Goal: Entertainment & Leisure: Browse casually

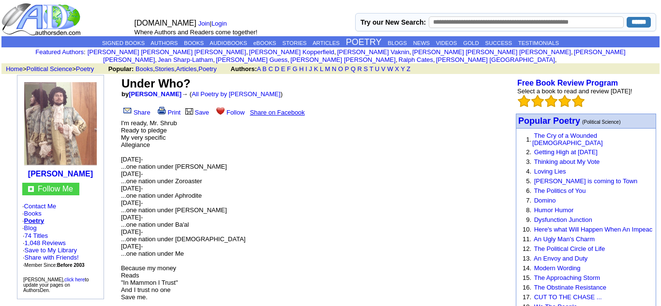
scroll to position [4, 0]
click at [170, 134] on p "I'm ready, Mr. Shrub Ready to pledge My very specific Allegiance Monday- ...one…" at bounding box center [316, 209] width 390 height 181
click at [145, 157] on p "I'm ready, Mr. Shrub Ready to pledge My very specific Allegiance Monday- ...one…" at bounding box center [316, 209] width 390 height 181
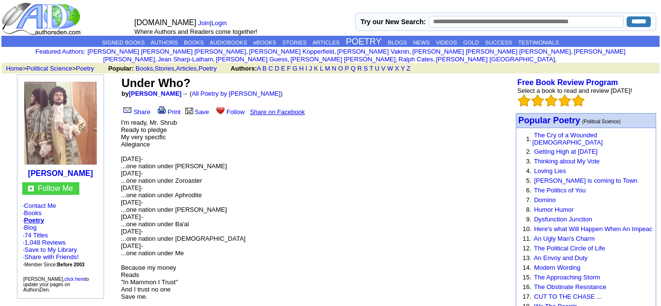
click at [146, 181] on font "I'm ready, Mr. Shrub Ready to pledge My very specific Allegiance Monday- ...one…" at bounding box center [183, 209] width 124 height 181
click at [176, 181] on font "I'm ready, Mr. Shrub Ready to pledge My very specific Allegiance Monday- ...one…" at bounding box center [183, 209] width 124 height 181
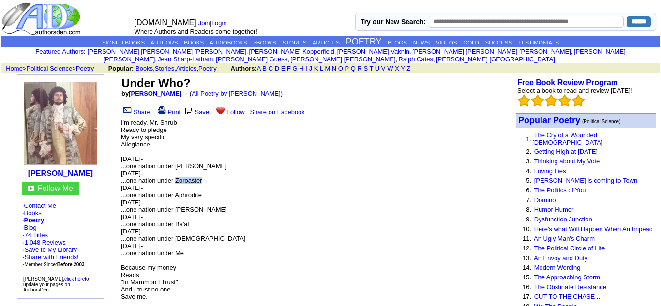
click at [176, 181] on font "I'm ready, Mr. Shrub Ready to pledge My very specific Allegiance Monday- ...one…" at bounding box center [183, 209] width 124 height 181
click at [159, 203] on p "I'm ready, Mr. Shrub Ready to pledge My very specific Allegiance Monday- ...one…" at bounding box center [316, 209] width 390 height 181
click at [151, 210] on font "I'm ready, Mr. Shrub Ready to pledge My very specific Allegiance Monday- ...one…" at bounding box center [183, 209] width 124 height 181
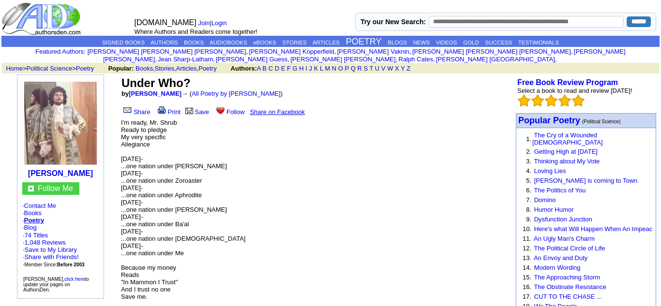
click at [151, 210] on font "I'm ready, Mr. Shrub Ready to pledge My very specific Allegiance Monday- ...one…" at bounding box center [183, 209] width 124 height 181
click at [145, 224] on font "I'm ready, Mr. Shrub Ready to pledge My very specific Allegiance Monday- ...one…" at bounding box center [183, 209] width 124 height 181
click at [145, 225] on font "I'm ready, Mr. Shrub Ready to pledge My very specific Allegiance Monday- ...one…" at bounding box center [183, 209] width 124 height 181
click at [155, 251] on p "I'm ready, Mr. Shrub Ready to pledge My very specific Allegiance Monday- ...one…" at bounding box center [316, 209] width 390 height 181
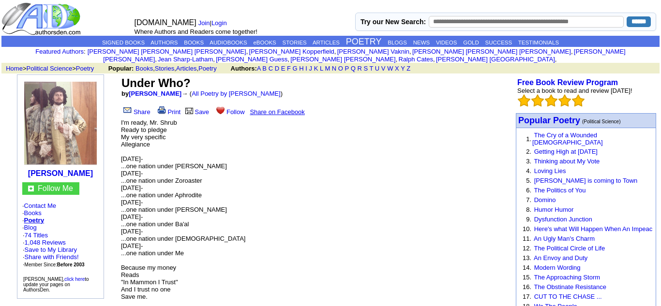
click at [155, 251] on p "I'm ready, Mr. Shrub Ready to pledge My very specific Allegiance Monday- ...one…" at bounding box center [316, 209] width 390 height 181
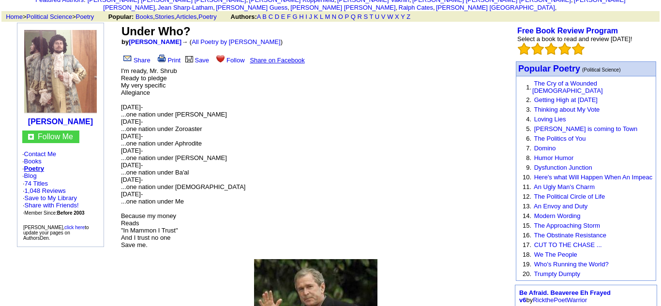
scroll to position [58, 0]
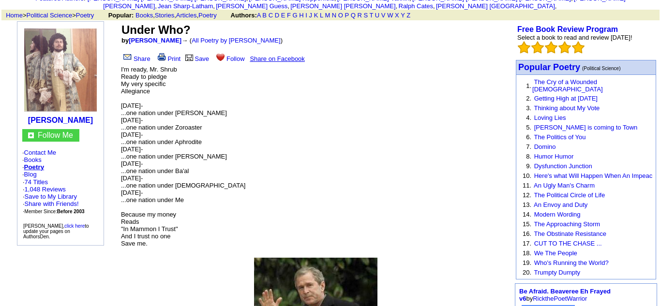
click at [145, 224] on font "I'm ready, Mr. Shrub Ready to pledge My very specific Allegiance Monday- ...one…" at bounding box center [183, 156] width 124 height 181
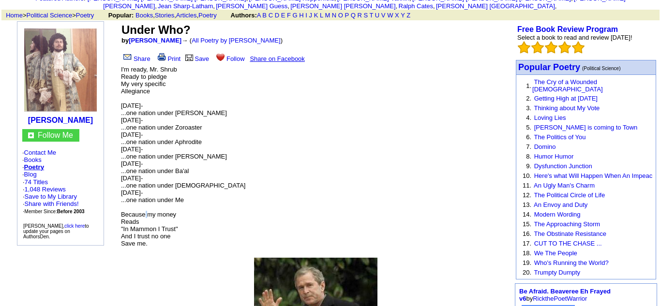
click at [145, 224] on font "I'm ready, Mr. Shrub Ready to pledge My very specific Allegiance Monday- ...one…" at bounding box center [183, 156] width 124 height 181
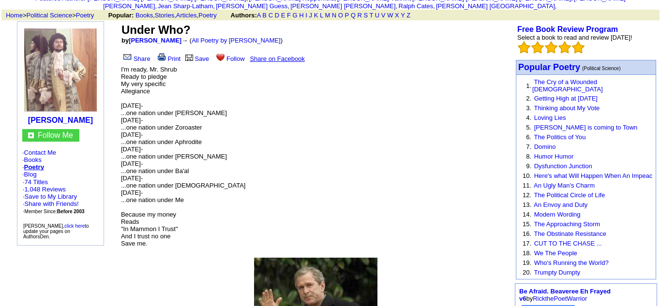
click at [145, 224] on font "I'm ready, Mr. Shrub Ready to pledge My very specific Allegiance Monday- ...one…" at bounding box center [183, 156] width 124 height 181
click at [140, 243] on font "I'm ready, Mr. Shrub Ready to pledge My very specific Allegiance Monday- ...one…" at bounding box center [183, 156] width 124 height 181
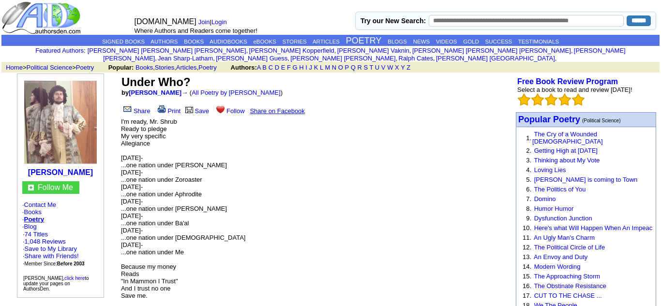
scroll to position [6, 0]
click at [351, 39] on link "POETRY" at bounding box center [364, 40] width 36 height 10
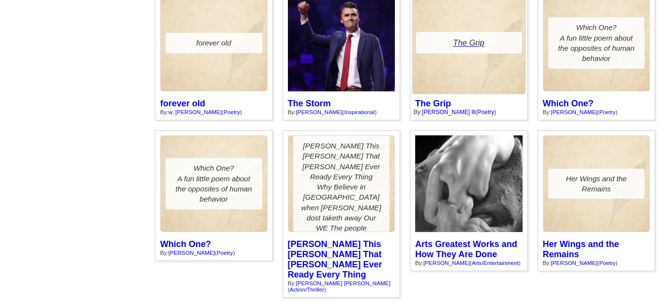
scroll to position [3647, 0]
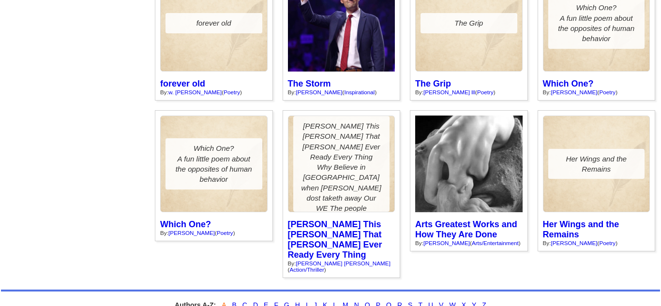
click at [225, 301] on link "A" at bounding box center [223, 305] width 4 height 8
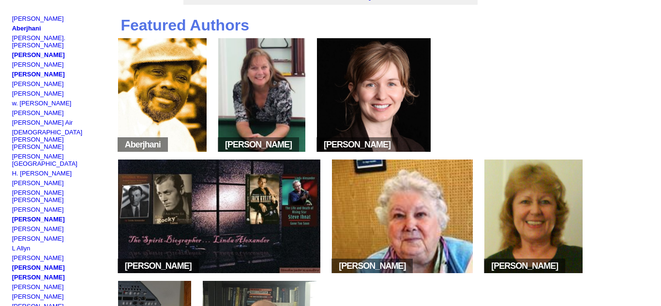
scroll to position [82, 0]
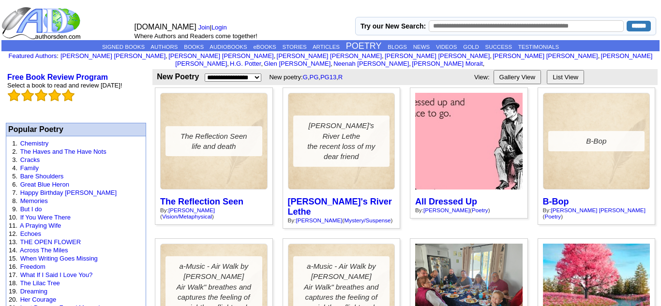
scroll to position [3647, 0]
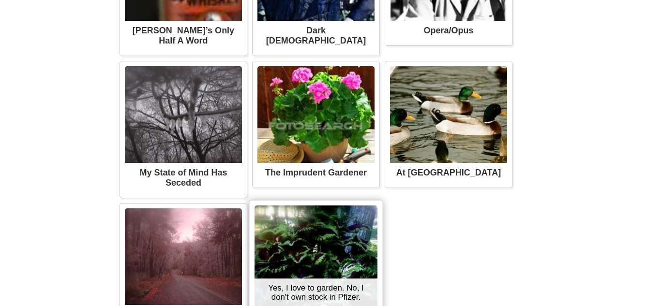
scroll to position [1715, 0]
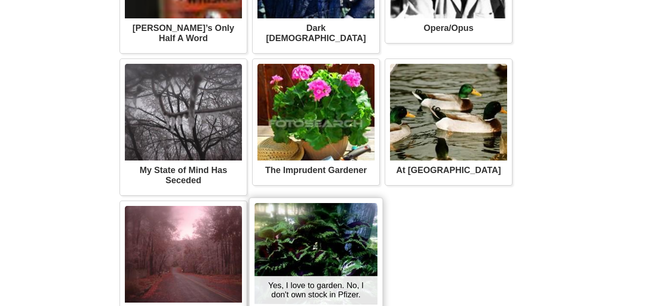
click at [287, 276] on img at bounding box center [315, 254] width 123 height 102
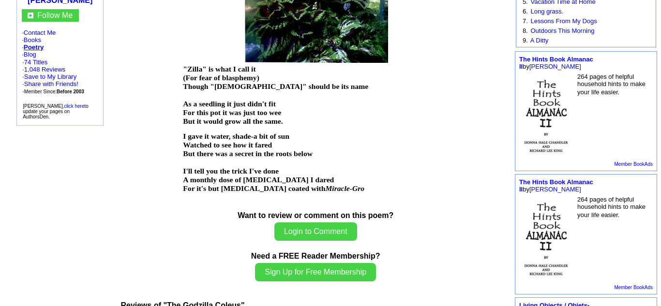
scroll to position [177, 0]
click at [407, 155] on p "I gave it water, shade-a bit of sun Watched to see how it fared But there was a…" at bounding box center [315, 162] width 265 height 61
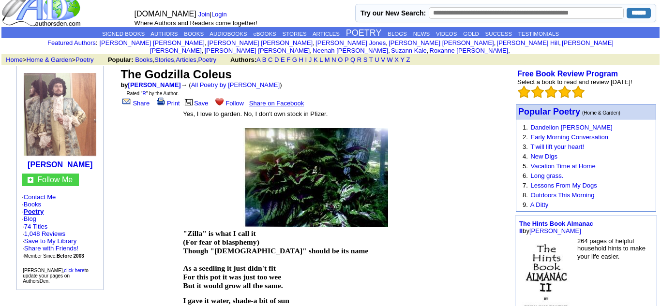
scroll to position [14, 0]
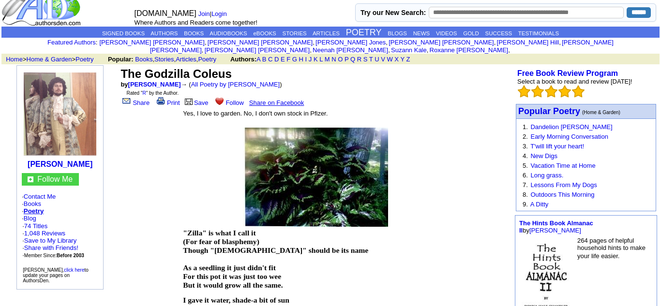
click at [46, 99] on img at bounding box center [60, 115] width 73 height 85
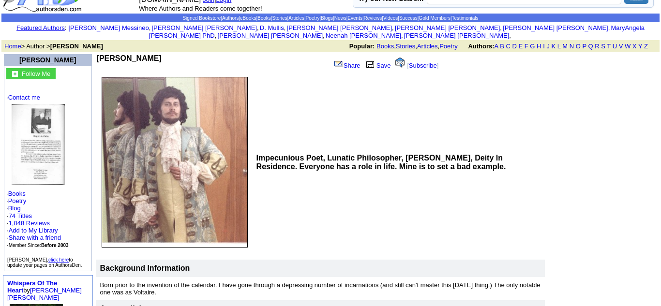
scroll to position [27, 0]
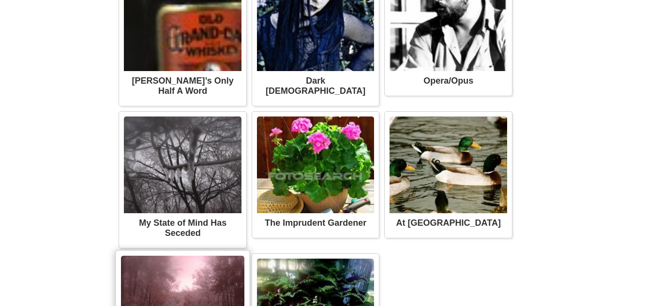
scroll to position [944, 0]
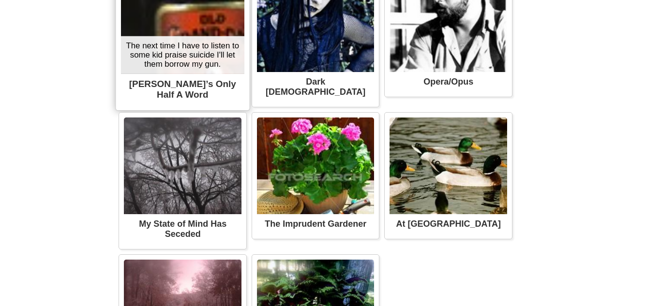
click at [206, 74] on div "The next time I have to listen to some kid praise suicide I'll let them borrow …" at bounding box center [182, 55] width 123 height 38
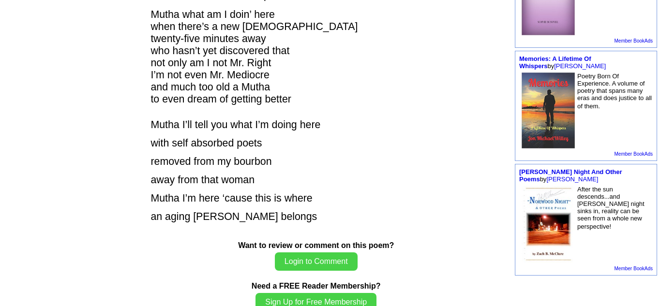
scroll to position [406, 0]
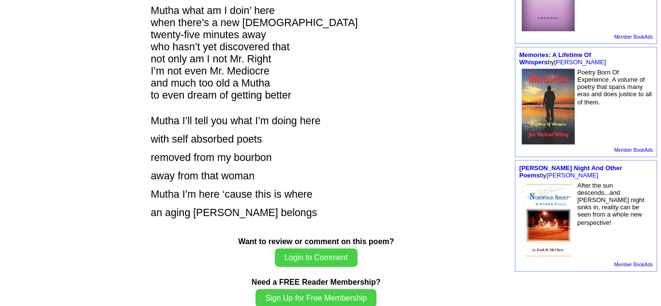
click at [218, 140] on span "with self absorbed poets" at bounding box center [205, 139] width 111 height 12
click at [193, 158] on span "removed from my bourbon" at bounding box center [210, 158] width 121 height 12
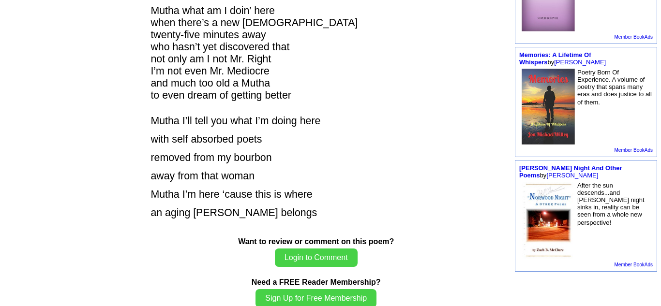
click at [193, 158] on span "removed from my bourbon" at bounding box center [210, 158] width 121 height 12
click at [186, 179] on span "away from that woman" at bounding box center [202, 176] width 104 height 12
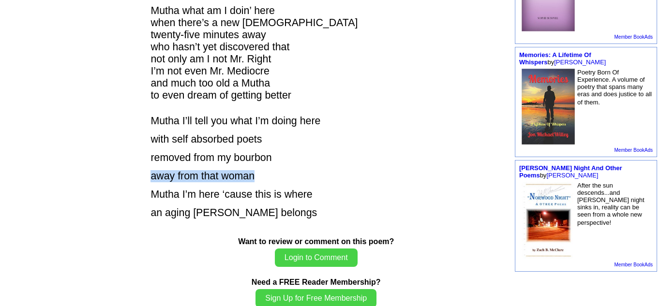
click at [179, 188] on font "Mutha’s Only Half A Word Mutha what am I doin’ here surrounded by poets who can…" at bounding box center [315, 10] width 331 height 417
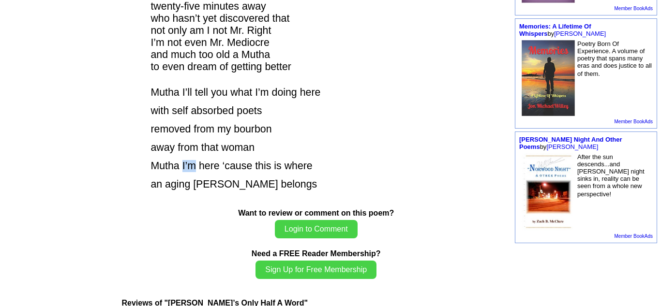
scroll to position [0, 0]
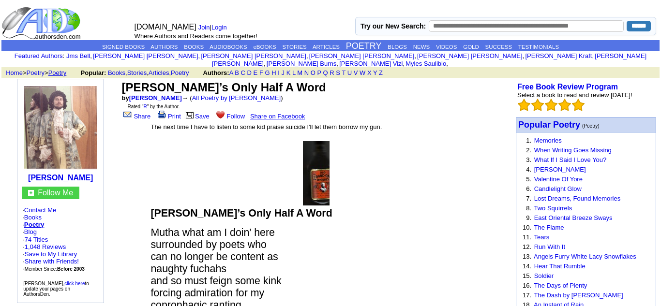
click at [67, 69] on link "Poetry" at bounding box center [57, 72] width 18 height 7
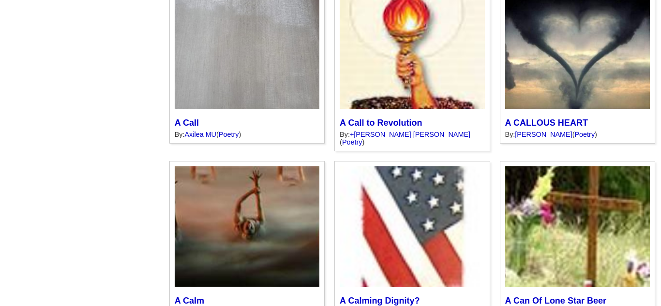
scroll to position [4175, 0]
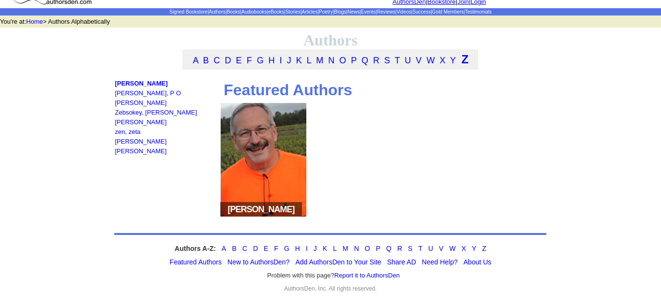
scroll to position [62, 0]
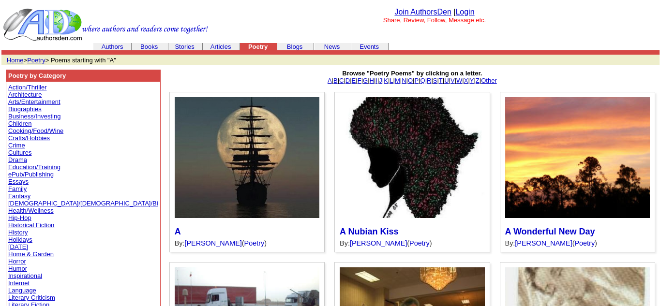
scroll to position [4175, 0]
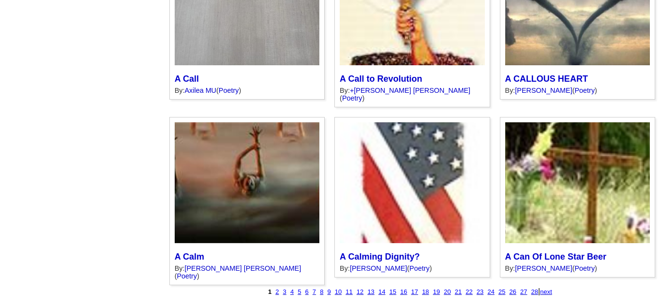
click at [531, 288] on font "28" at bounding box center [534, 291] width 7 height 7
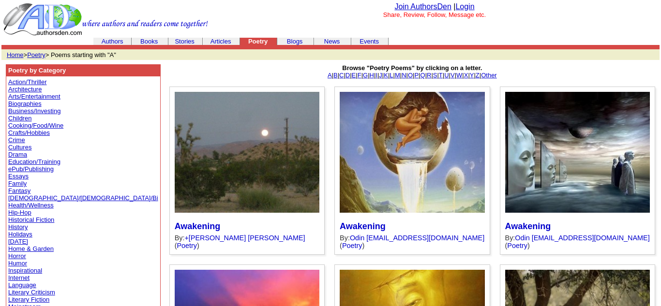
scroll to position [6, 0]
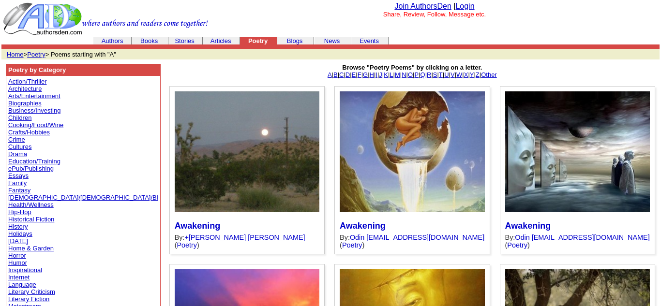
click at [479, 77] on link "Z" at bounding box center [477, 74] width 4 height 7
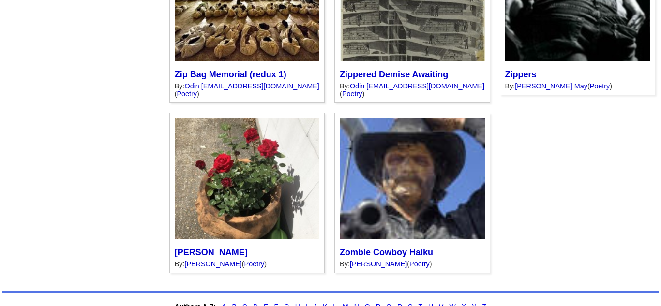
scroll to position [1066, 0]
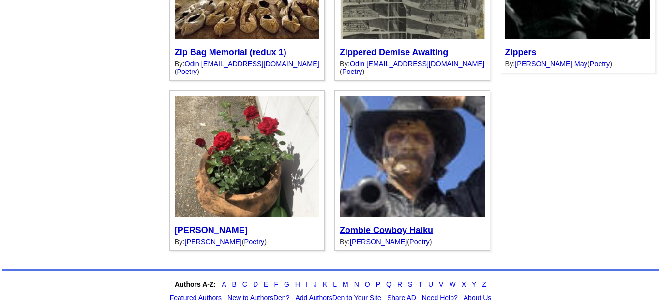
click at [367, 225] on link "Zombie Cowboy Haiku" at bounding box center [385, 230] width 93 height 10
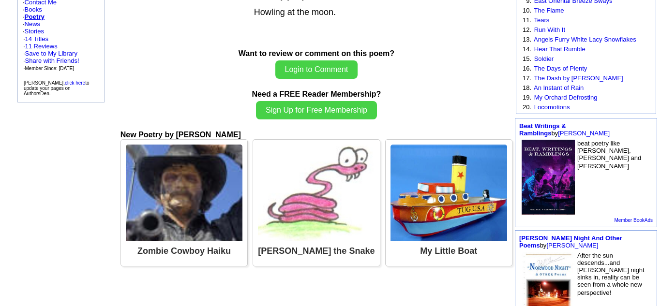
scroll to position [230, 0]
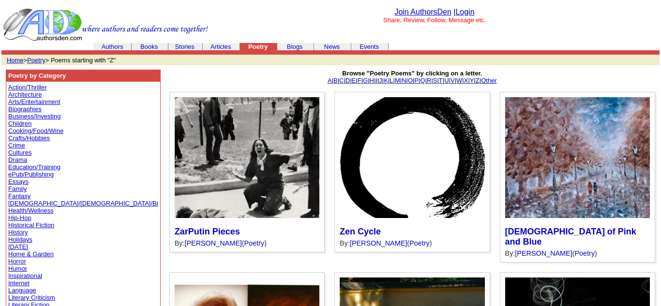
click at [364, 82] on font "Browse "Poetry Poems" by clicking on a letter. A | B | C | D | E | F | G | H | …" at bounding box center [411, 77] width 169 height 15
click at [401, 82] on link "N" at bounding box center [403, 80] width 4 height 7
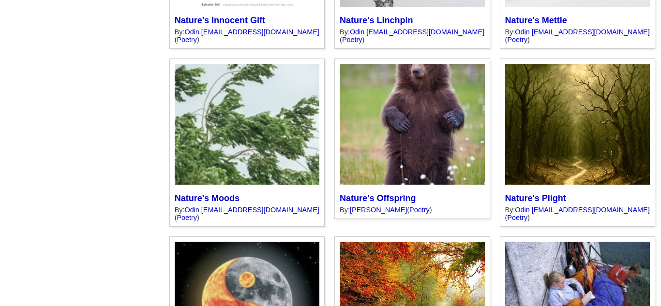
scroll to position [4157, 0]
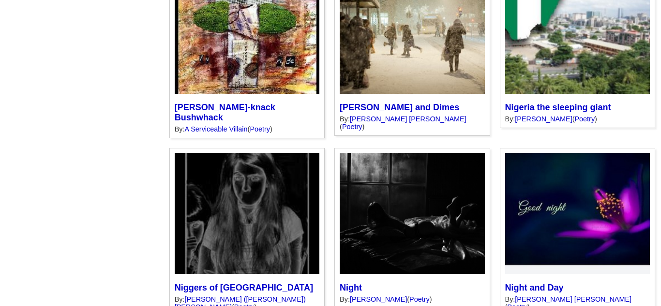
scroll to position [3983, 0]
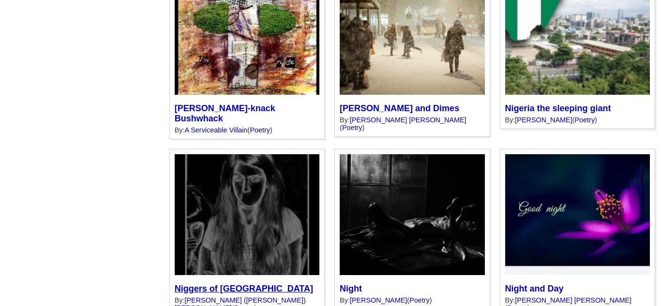
click at [175, 284] on link "Niggers of [GEOGRAPHIC_DATA]" at bounding box center [244, 289] width 138 height 10
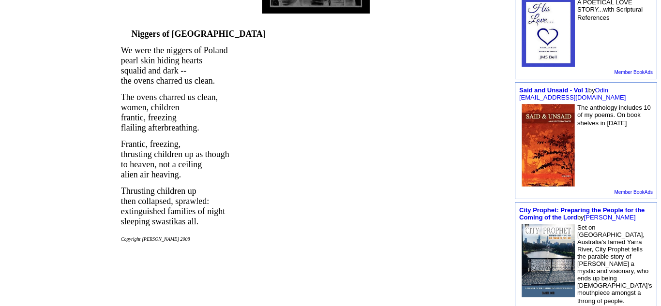
scroll to position [361, 0]
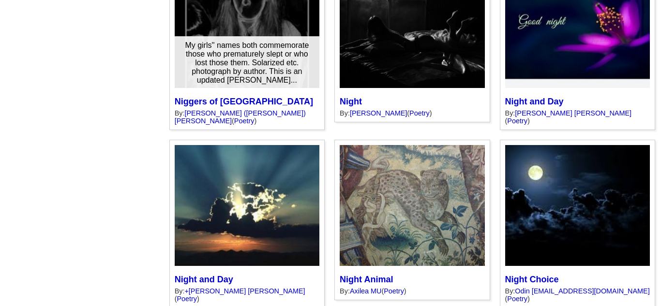
scroll to position [4178, 0]
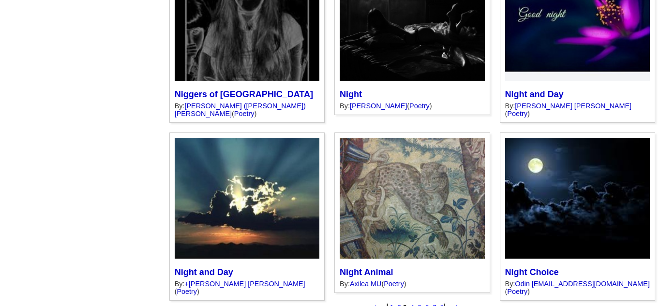
click at [410, 304] on font "4" at bounding box center [411, 307] width 3 height 7
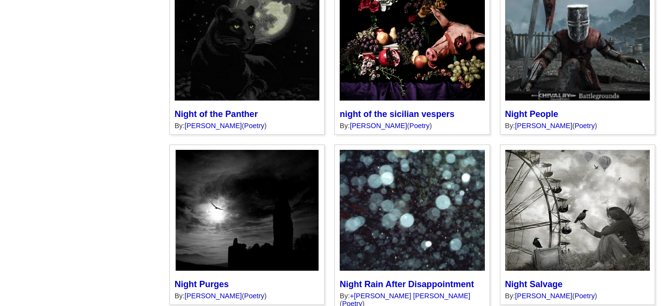
scroll to position [1178, 0]
